Goal: Task Accomplishment & Management: Use online tool/utility

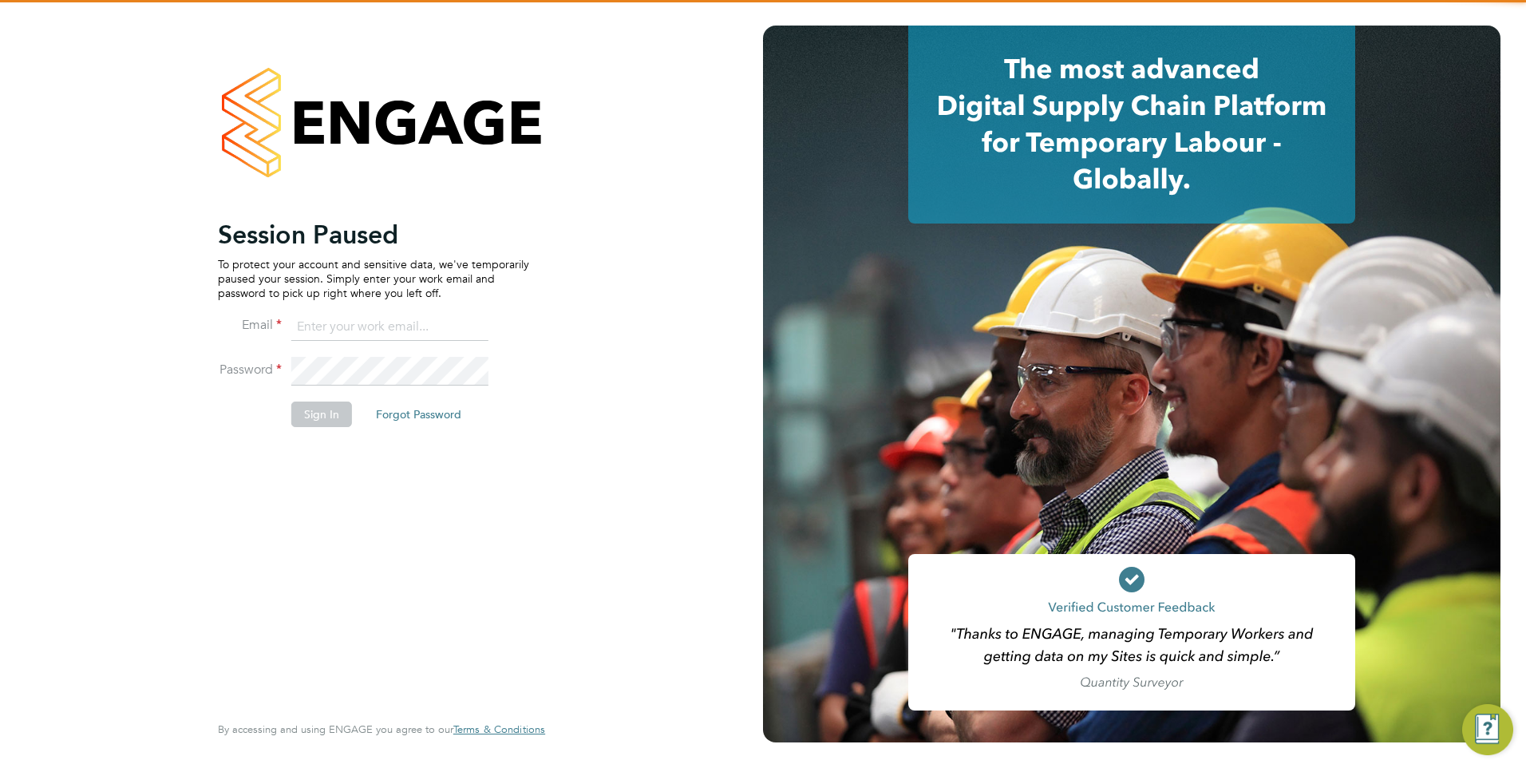
type input "[EMAIL_ADDRESS][DOMAIN_NAME]"
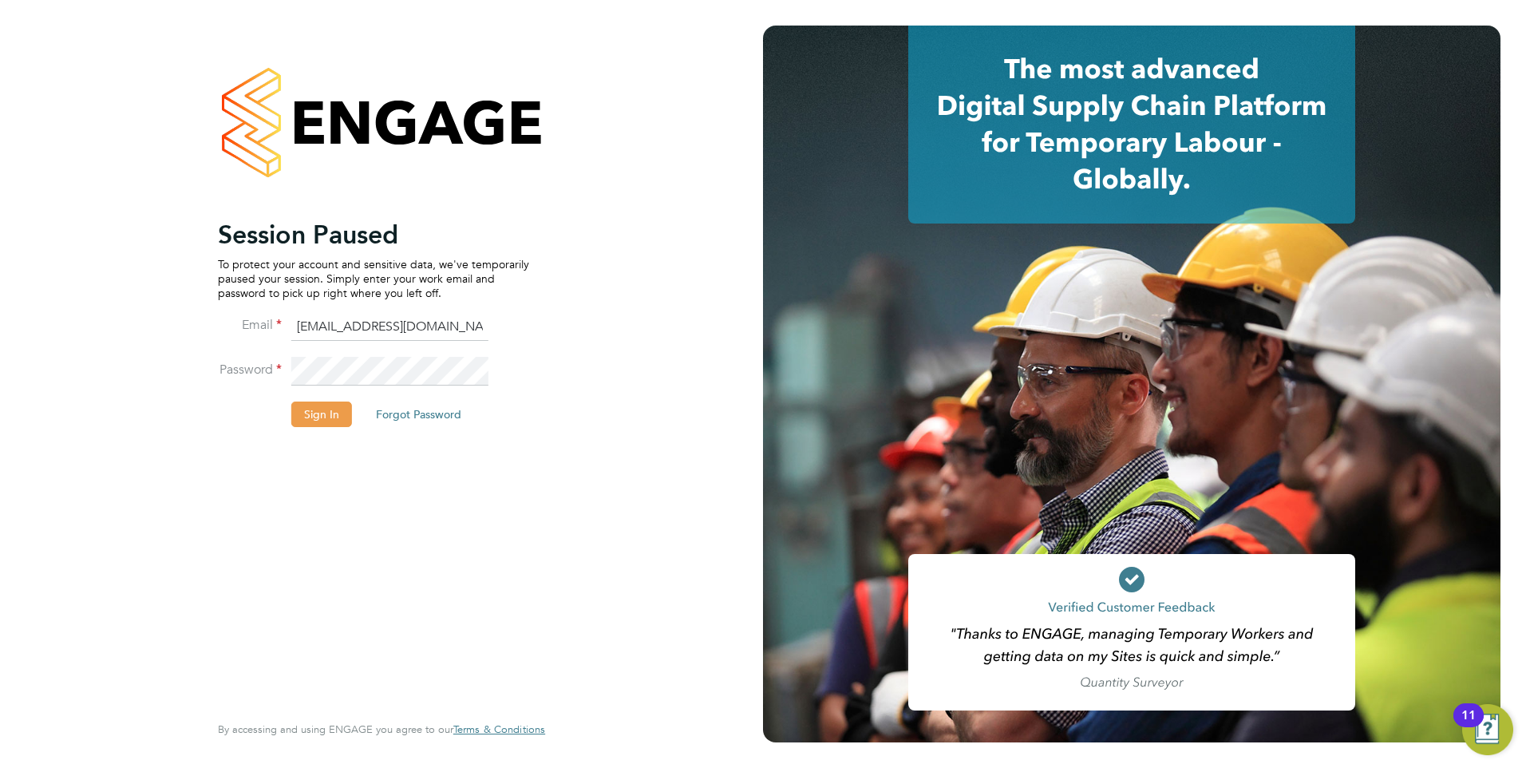
click at [315, 414] on button "Sign In" at bounding box center [321, 415] width 61 height 26
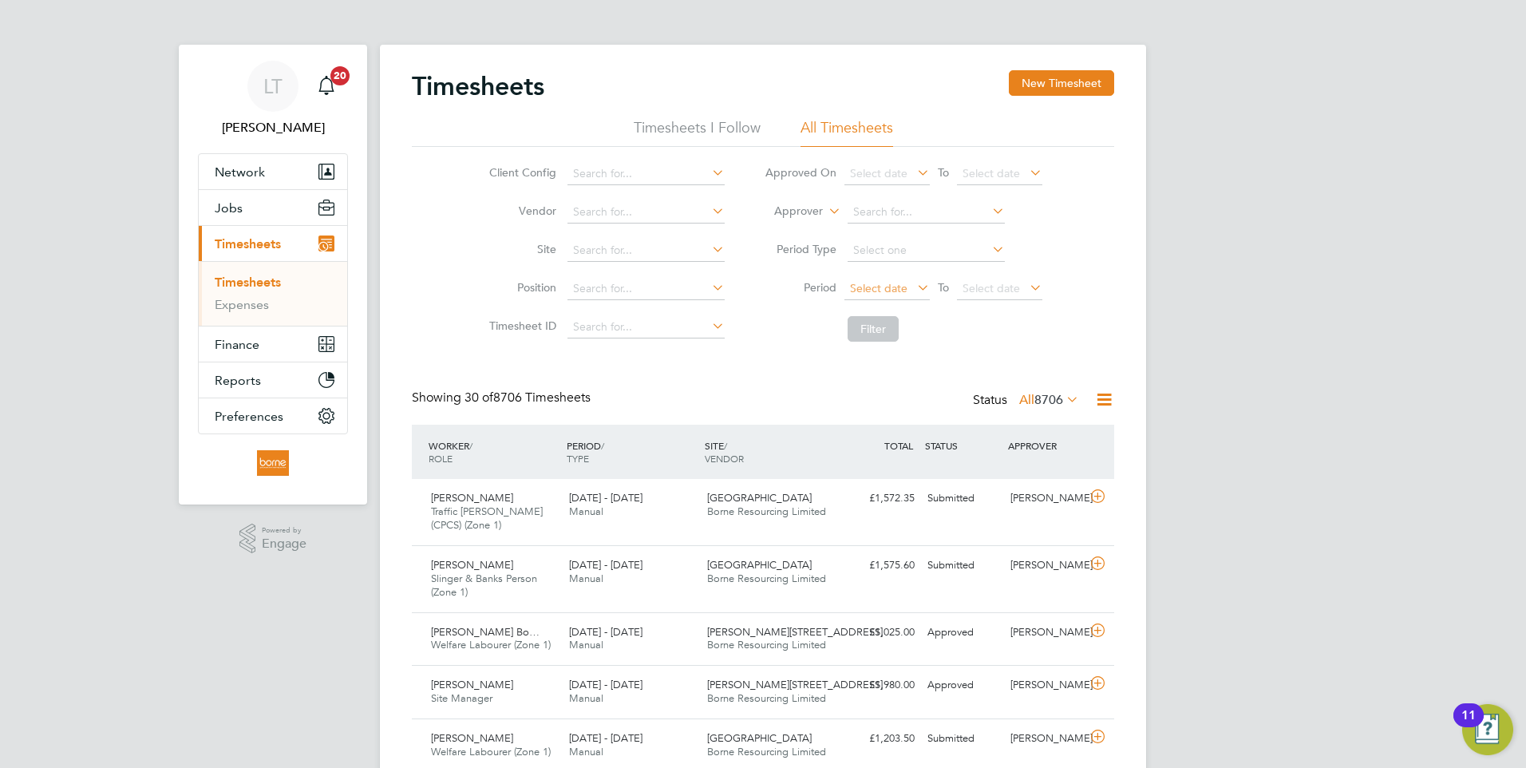
click at [853, 290] on span "Select date" at bounding box center [878, 288] width 57 height 14
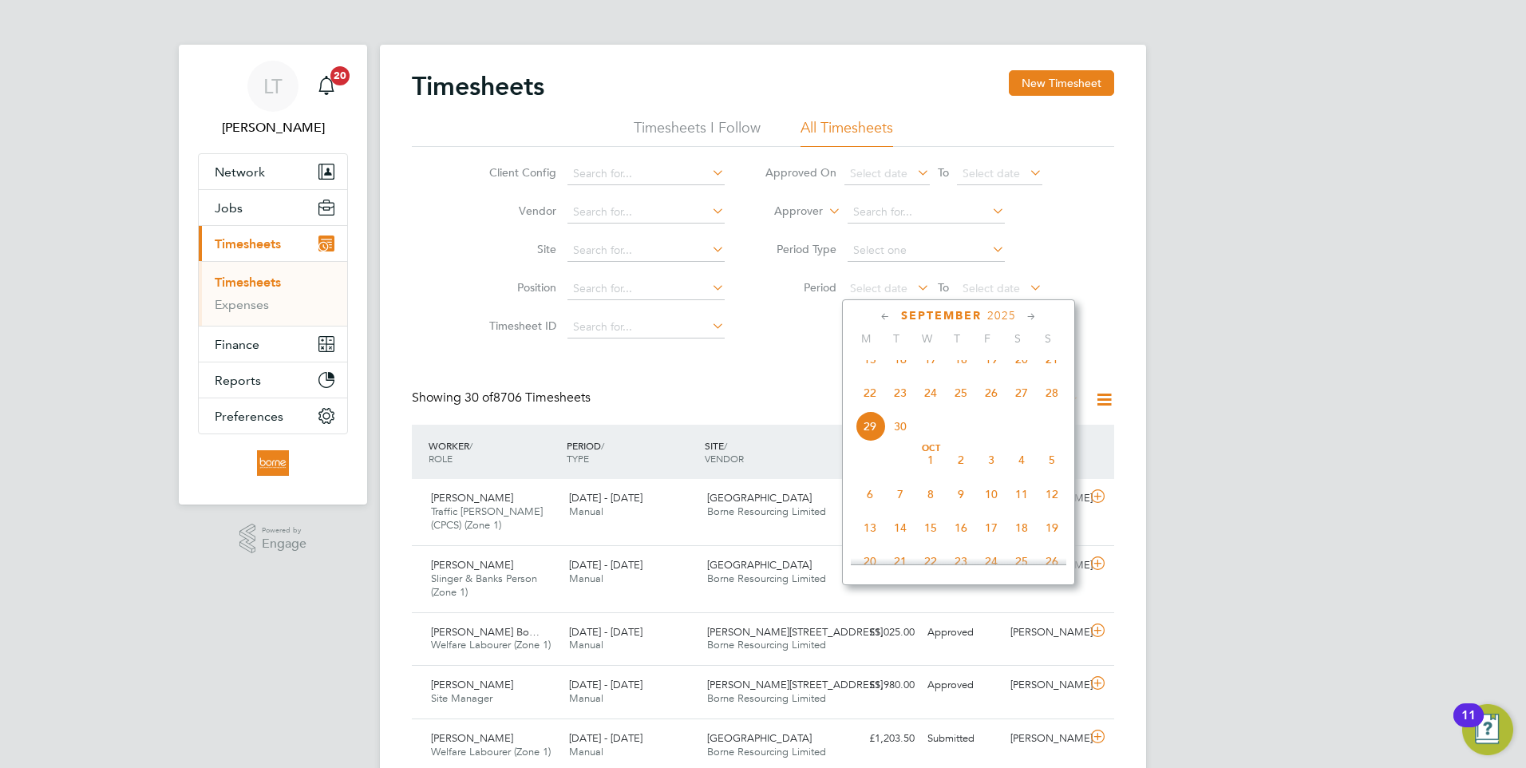
click at [869, 407] on span "22" at bounding box center [870, 393] width 30 height 30
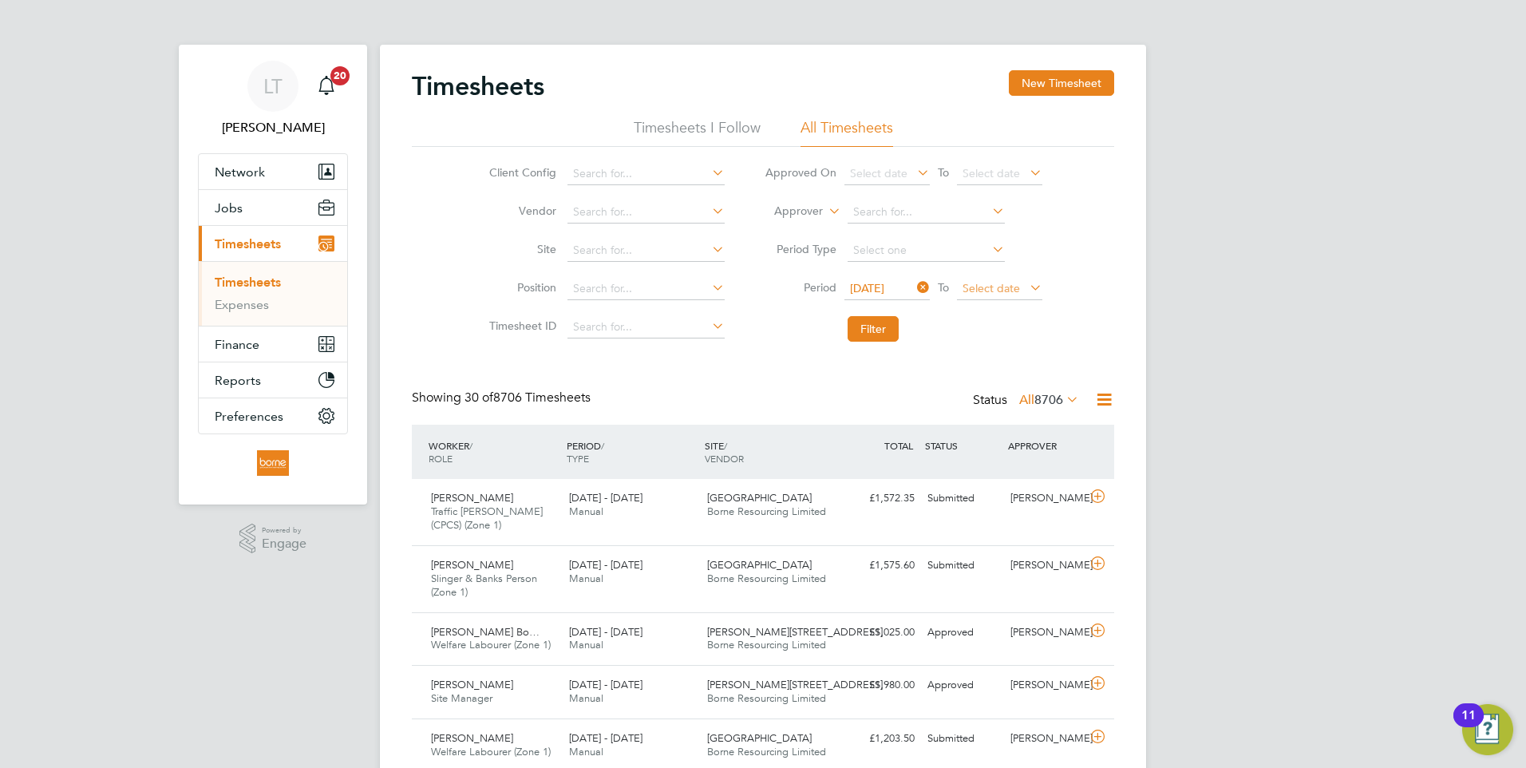
click at [972, 291] on span "Select date" at bounding box center [991, 288] width 57 height 14
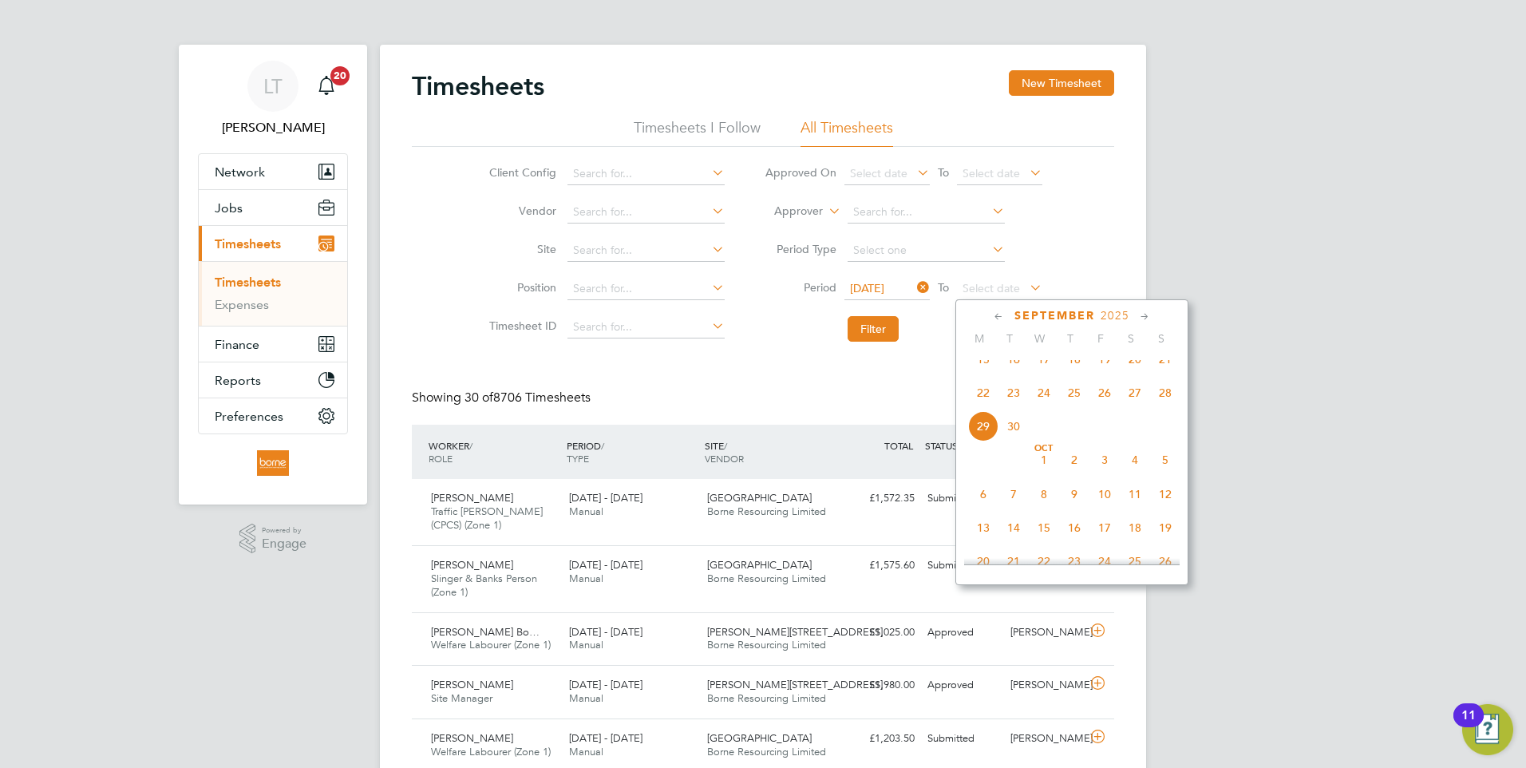
click at [1173, 408] on span "28" at bounding box center [1165, 393] width 30 height 30
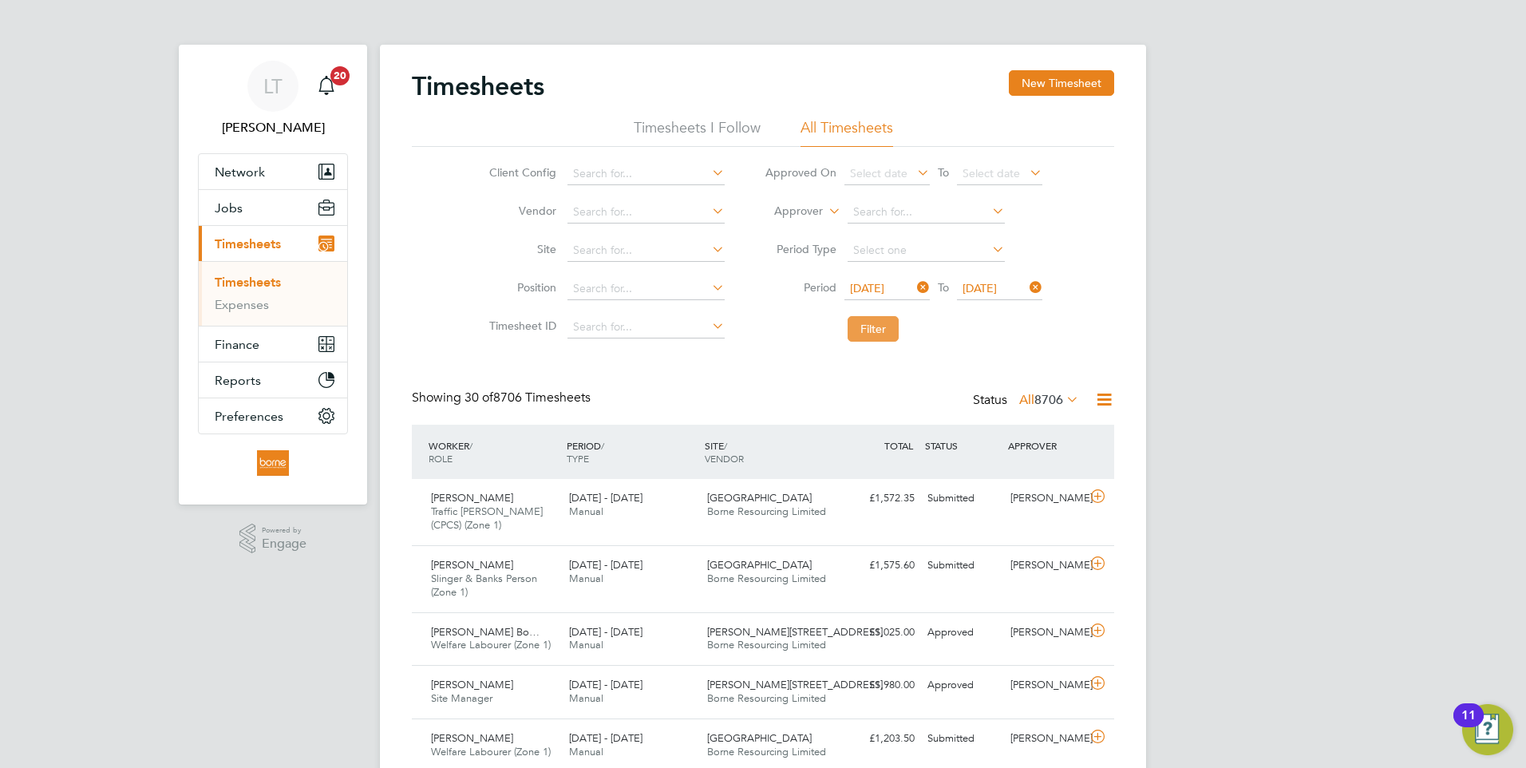
click at [889, 335] on button "Filter" at bounding box center [873, 329] width 51 height 26
click at [873, 330] on button "Filter" at bounding box center [873, 329] width 51 height 26
click at [1105, 399] on icon at bounding box center [1104, 400] width 20 height 20
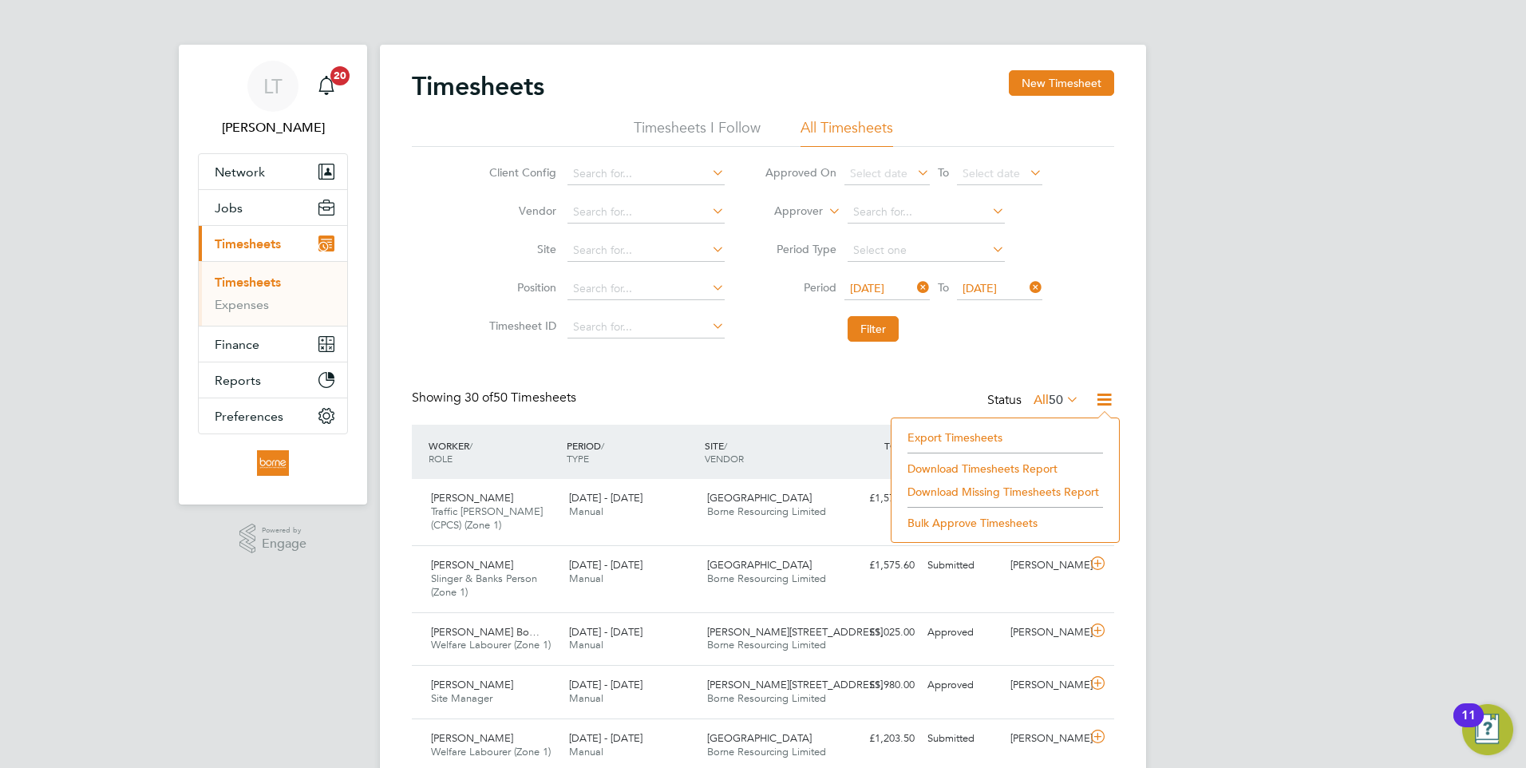
click at [967, 469] on li "Download Timesheets Report" at bounding box center [1006, 468] width 212 height 22
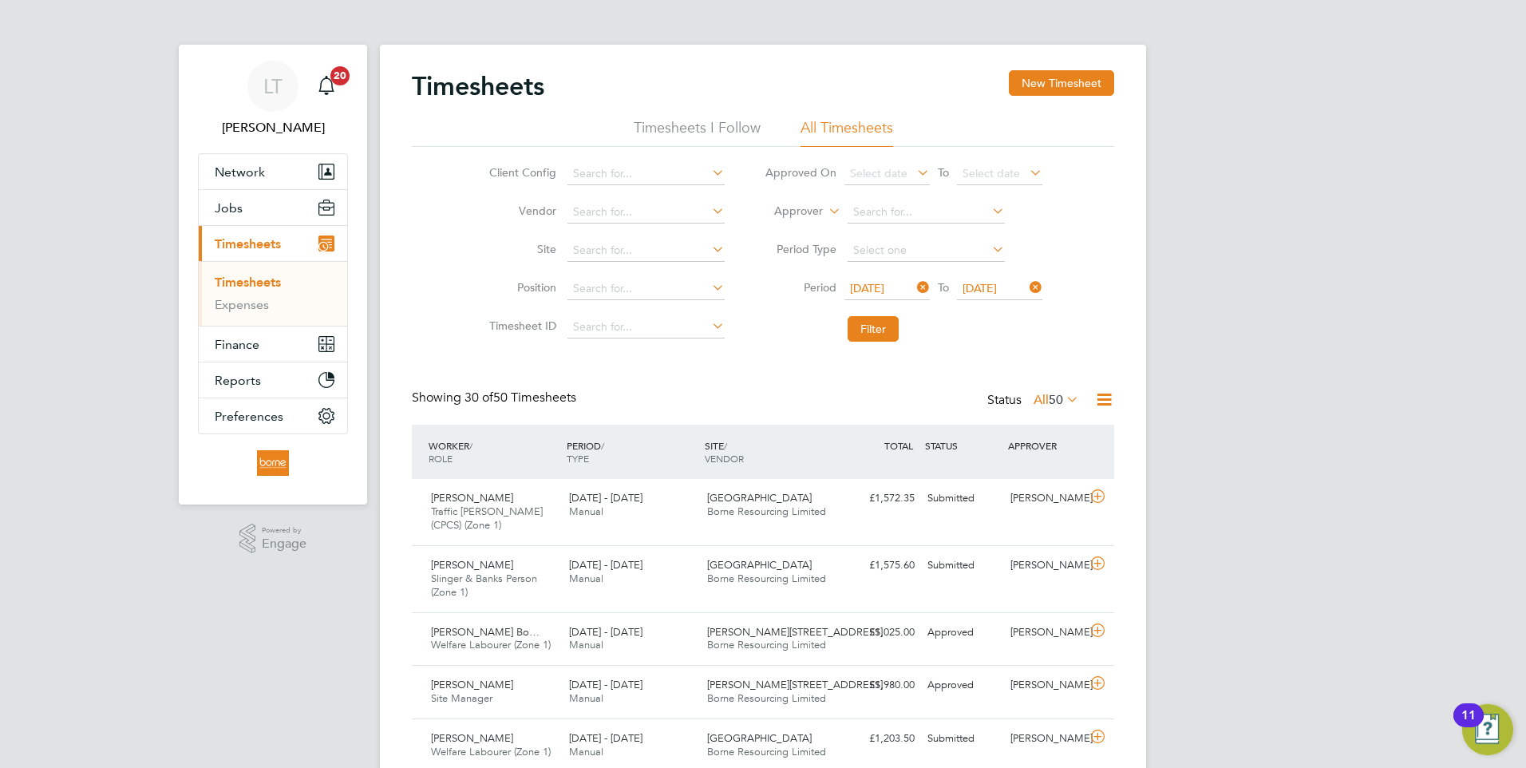
scroll to position [160, 0]
